Goal: Information Seeking & Learning: Compare options

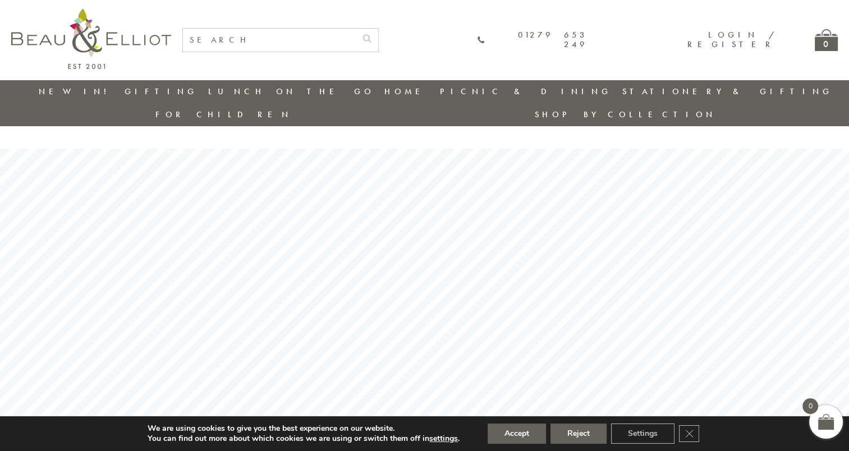
click at [324, 42] on input "text" at bounding box center [269, 40] width 173 height 23
type input "stacking glasses"
click at [356, 29] on button "submit" at bounding box center [367, 38] width 22 height 18
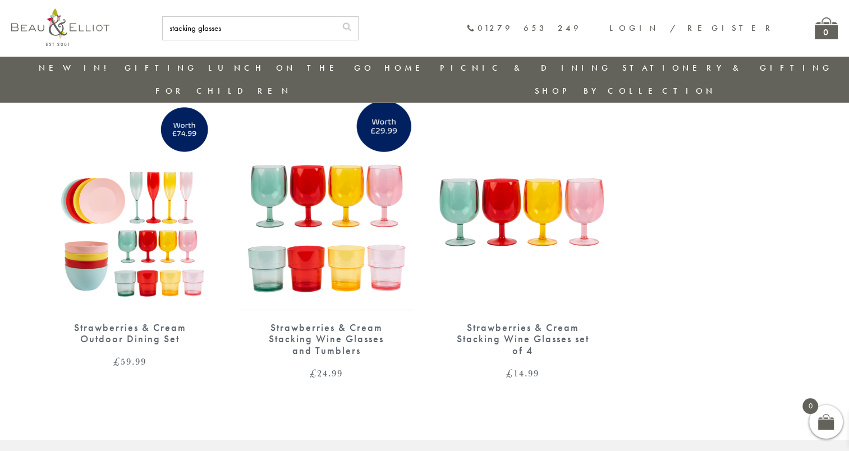
scroll to position [88, 0]
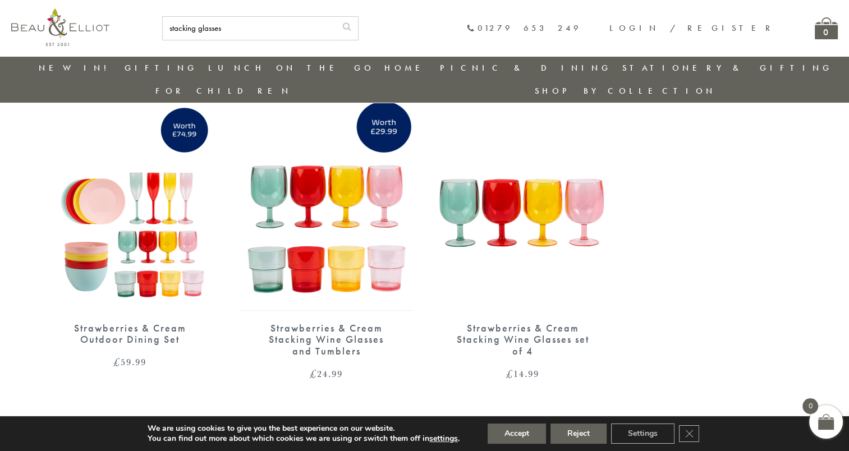
click at [544, 323] on div "Strawberries & Cream Stacking Wine Glasses set of 4" at bounding box center [523, 340] width 135 height 35
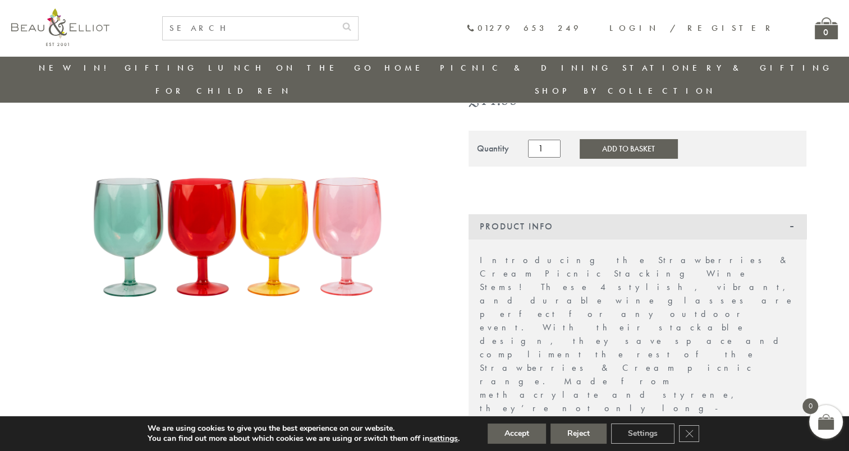
scroll to position [145, 0]
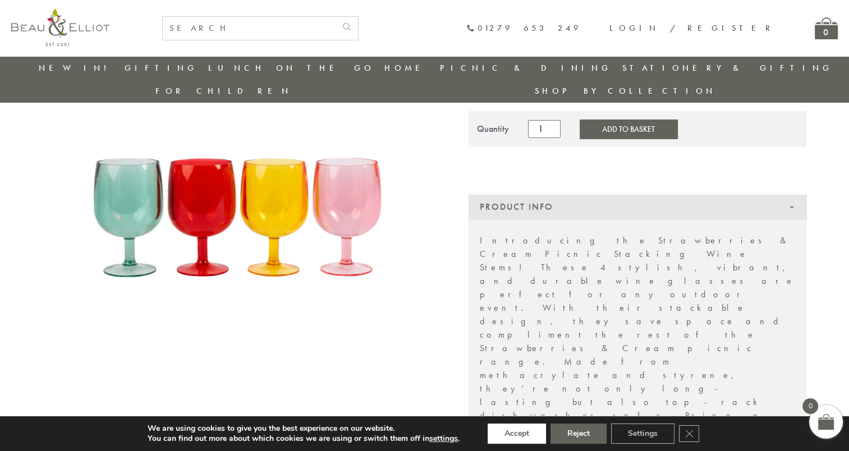
click at [535, 433] on button "Accept" at bounding box center [517, 434] width 58 height 20
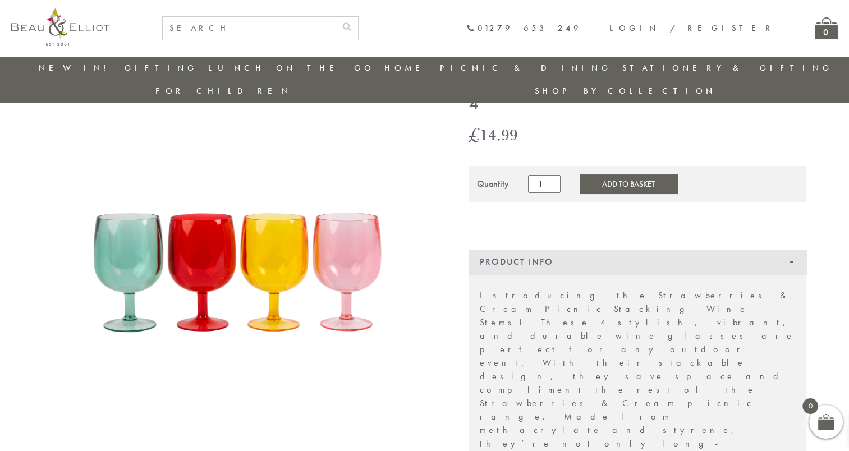
scroll to position [89, 0]
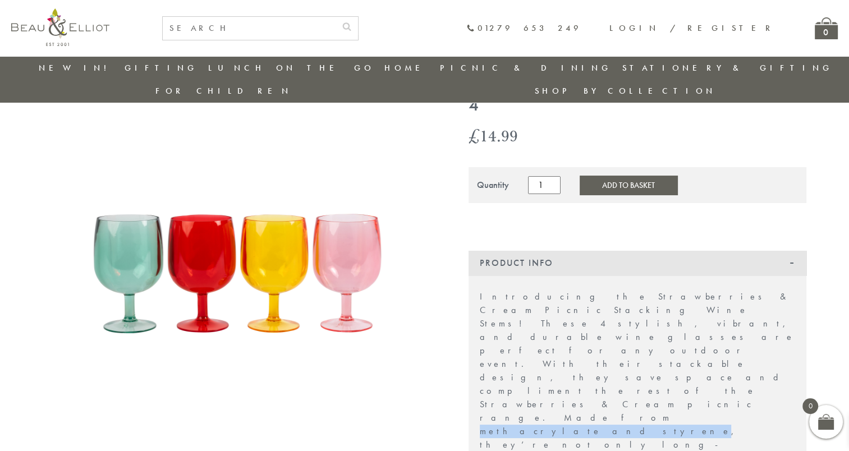
drag, startPoint x: 498, startPoint y: 314, endPoint x: 584, endPoint y: 310, distance: 86.5
click at [584, 310] on p "Introducing the Strawberries & Cream Picnic Stacking Wine Stems! These 4 stylis…" at bounding box center [637, 404] width 315 height 229
copy p "methacrylate and styrene"
click at [332, 27] on input "text" at bounding box center [249, 28] width 173 height 23
paste input "Coconut Grove XL picnic blanket"
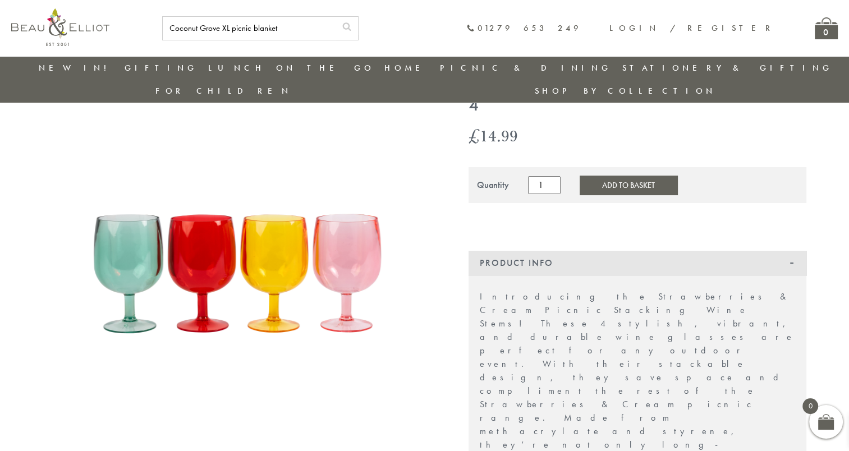
type input "Coconut Grove XL picnic blanket"
click at [351, 28] on icon "submit" at bounding box center [346, 26] width 9 height 9
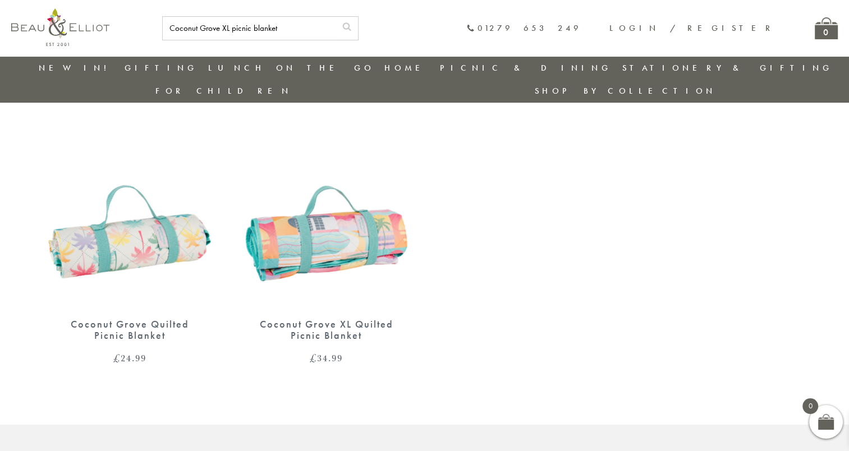
scroll to position [88, 0]
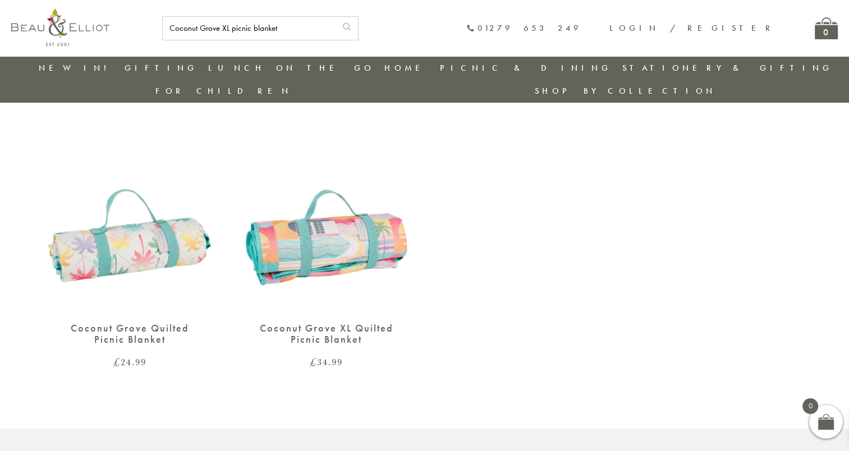
click at [335, 234] on img at bounding box center [327, 199] width 174 height 225
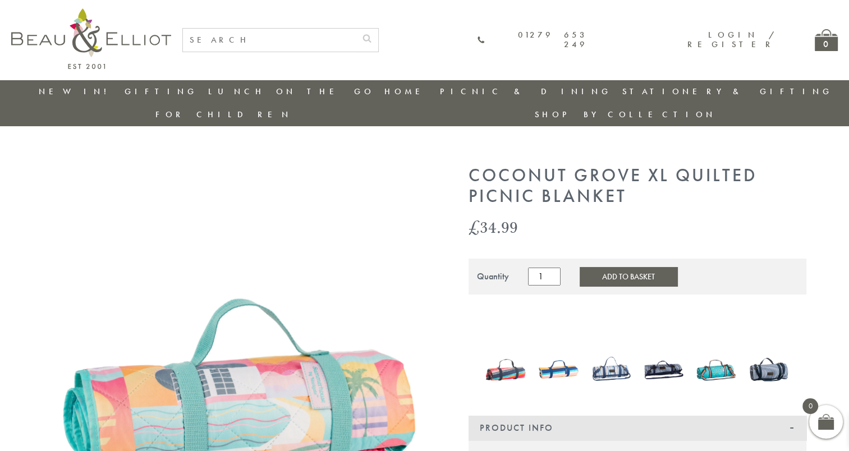
click at [356, 30] on input "text" at bounding box center [269, 40] width 173 height 23
type input "foldable wine table"
click at [356, 29] on button "submit" at bounding box center [367, 38] width 22 height 18
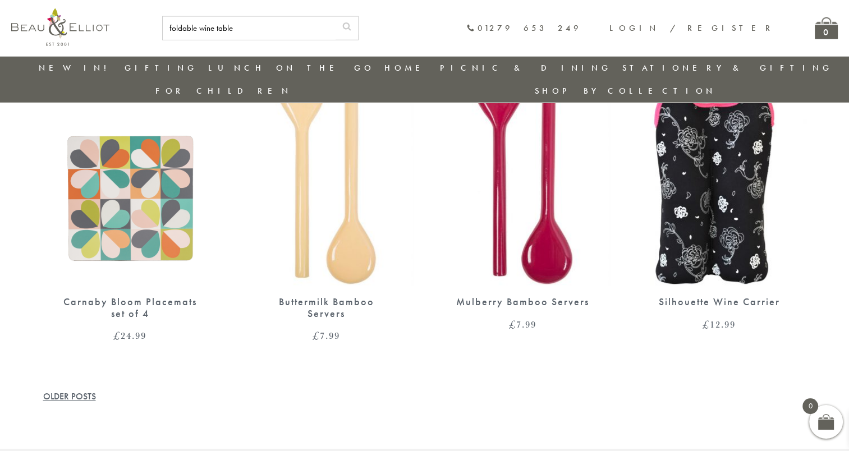
scroll to position [3231, 0]
